Goal: Task Accomplishment & Management: Use online tool/utility

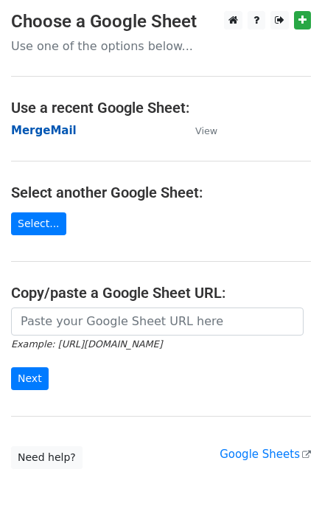
click at [41, 131] on strong "MergeMail" at bounding box center [44, 130] width 66 height 13
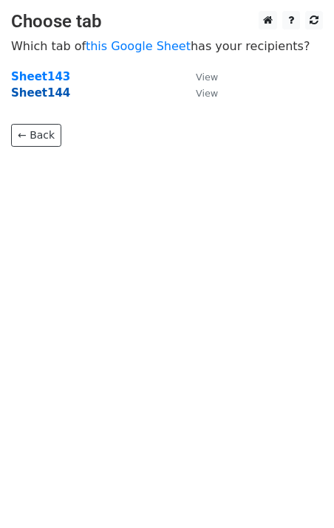
click at [49, 94] on strong "Sheet144" at bounding box center [40, 92] width 59 height 13
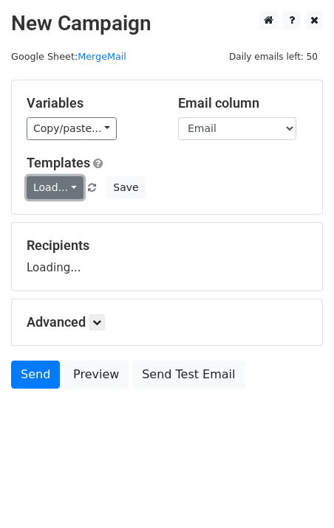
click at [55, 195] on link "Load..." at bounding box center [55, 187] width 57 height 23
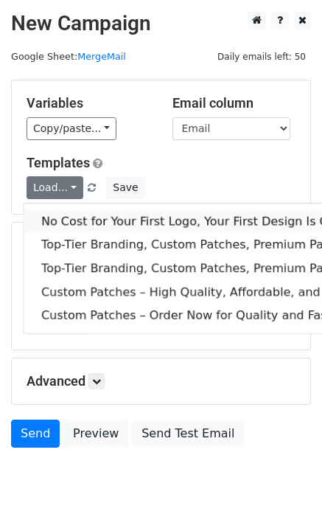
click at [77, 214] on link "No Cost for Your First Logo, Your First Design Is On Us!" at bounding box center [239, 222] width 430 height 24
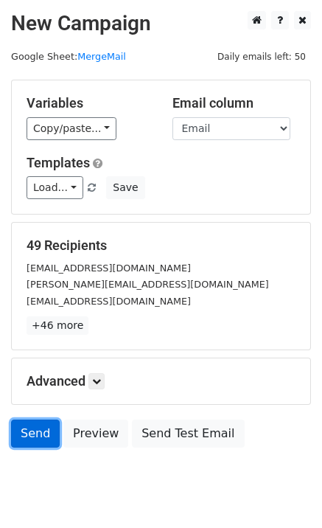
click at [44, 446] on link "Send" at bounding box center [35, 434] width 49 height 28
